Goal: Transaction & Acquisition: Purchase product/service

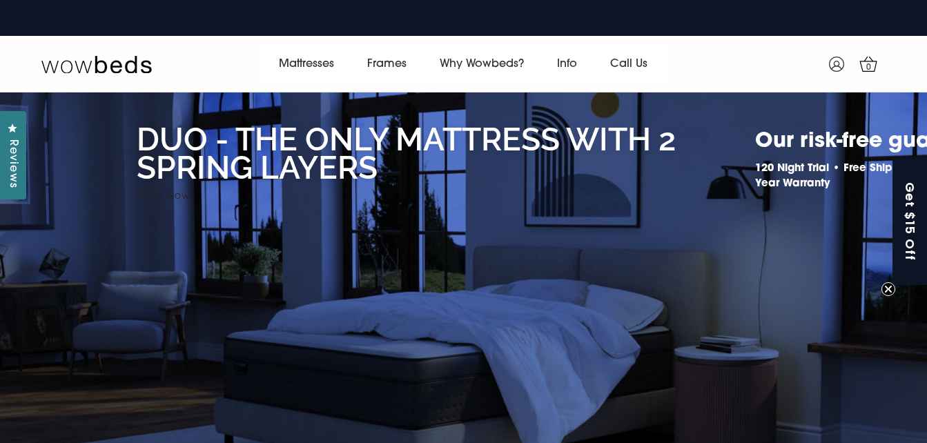
click at [177, 197] on link "Shop Now" at bounding box center [164, 196] width 54 height 10
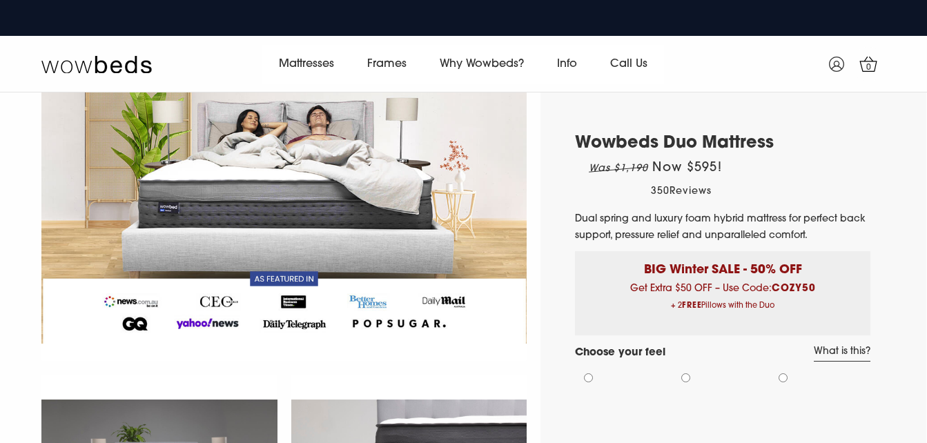
scroll to position [161, 0]
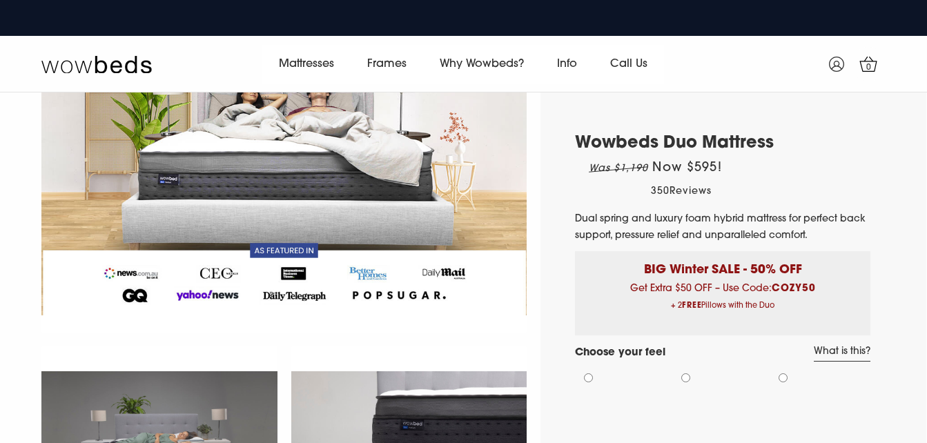
select select "Medium-Firm"
select select "Queen"
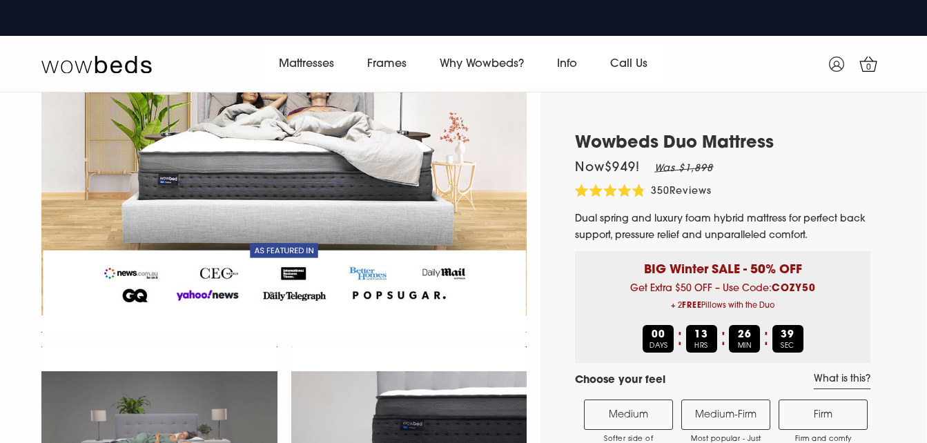
scroll to position [0, 0]
